Goal: Find specific page/section: Find specific page/section

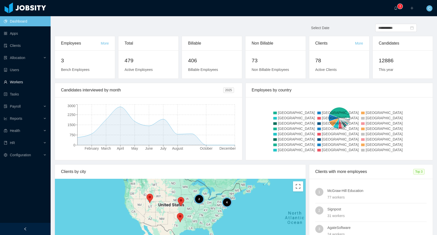
click at [24, 84] on link "Workers" at bounding box center [25, 82] width 43 height 10
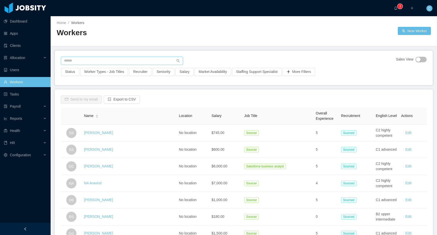
click at [86, 62] on input "text" at bounding box center [122, 61] width 122 height 8
type input "**********"
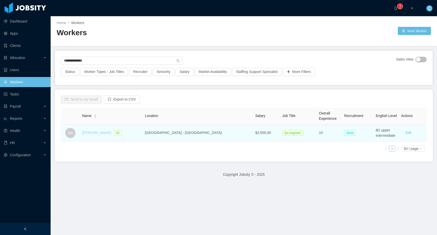
click at [103, 133] on link "[PERSON_NAME]" at bounding box center [96, 133] width 29 height 4
